Goal: Navigation & Orientation: Find specific page/section

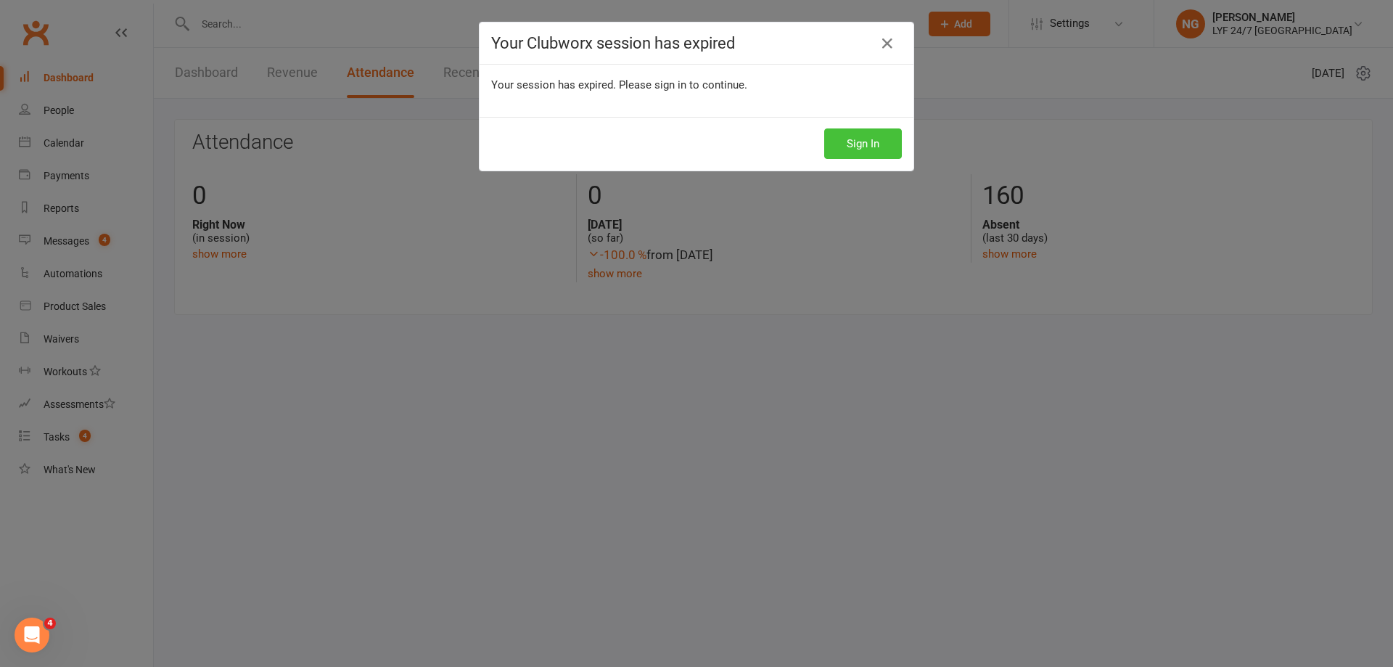
click at [861, 148] on button "Sign In" at bounding box center [863, 143] width 78 height 30
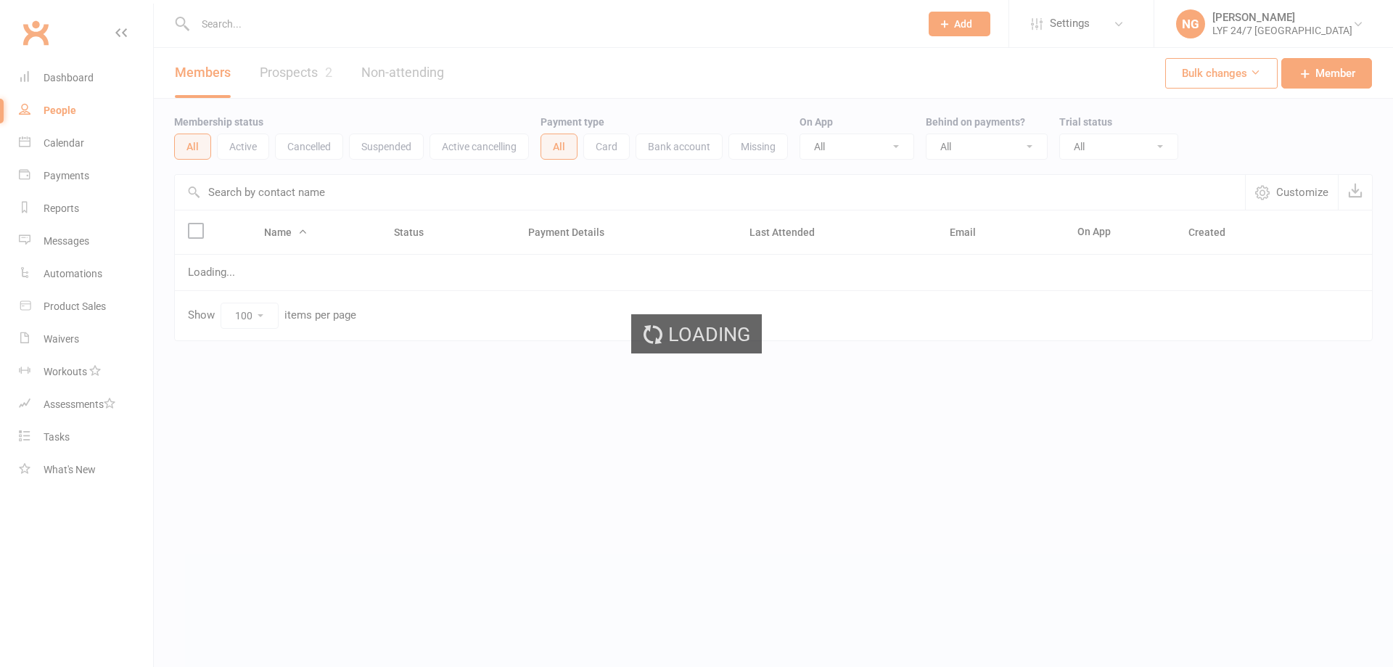
select select "100"
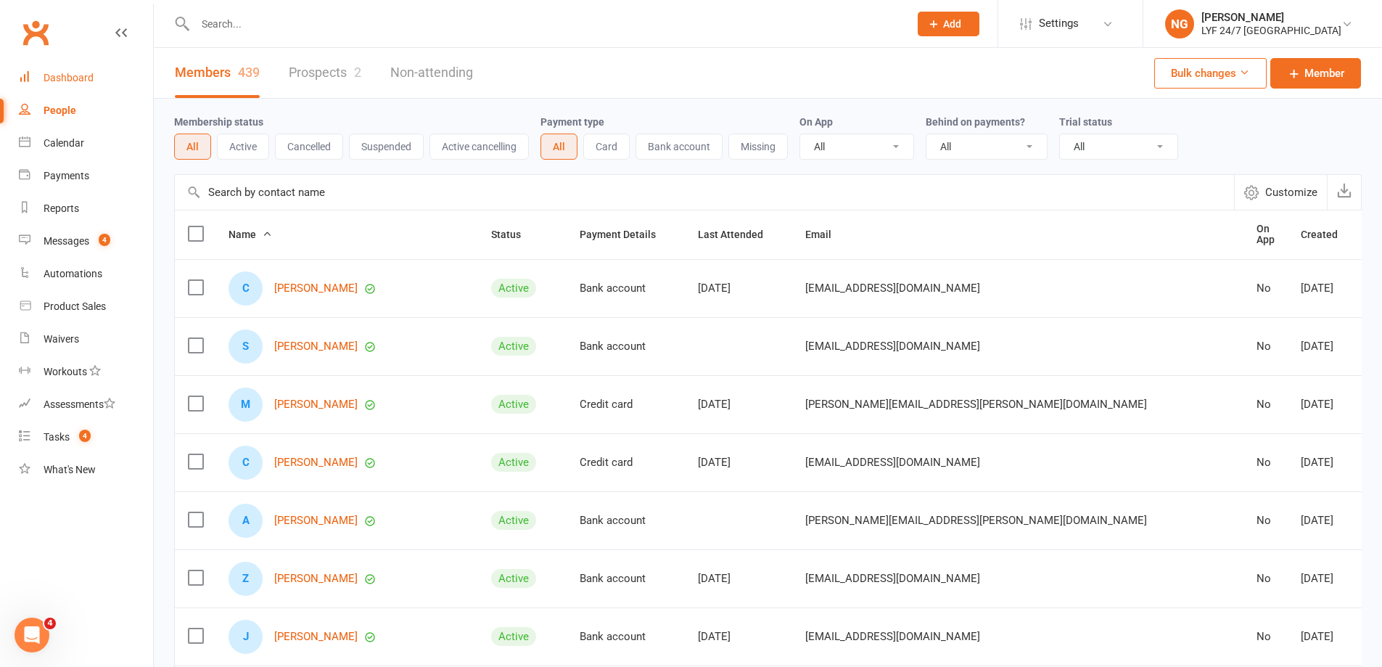
click at [62, 79] on div "Dashboard" at bounding box center [69, 78] width 50 height 12
